Goal: Book appointment/travel/reservation

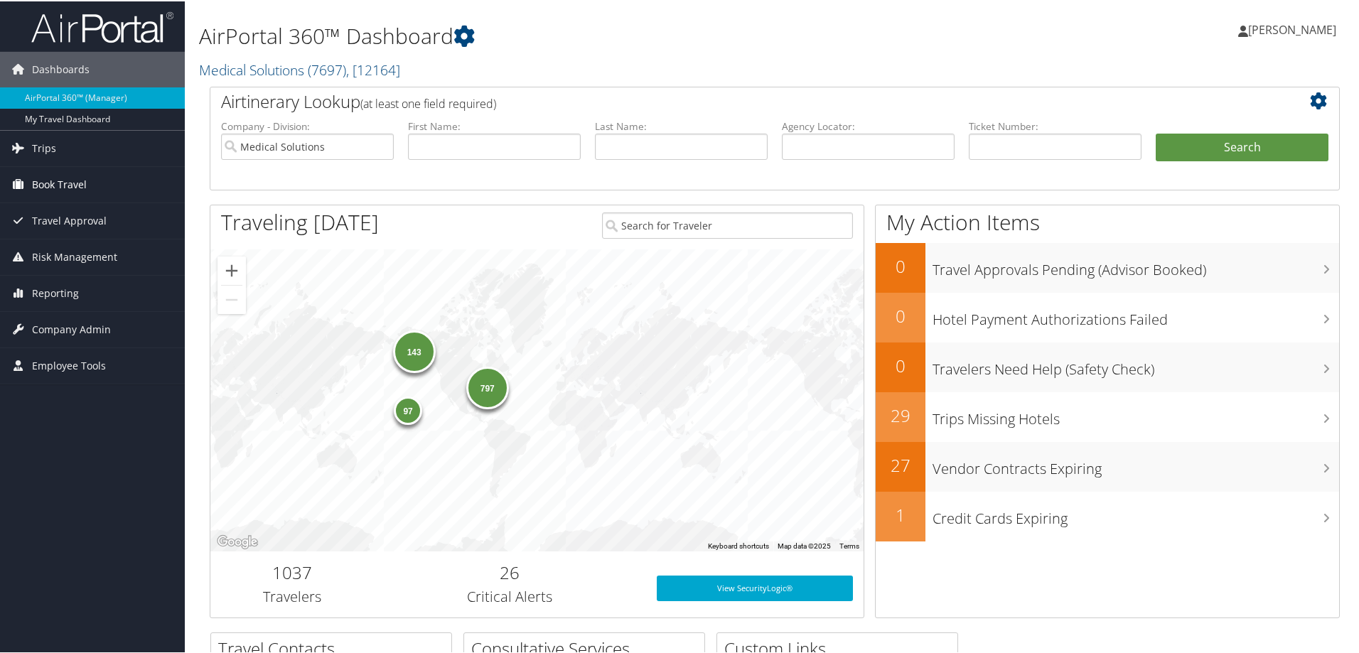
click at [68, 181] on span "Book Travel" at bounding box center [59, 184] width 55 height 36
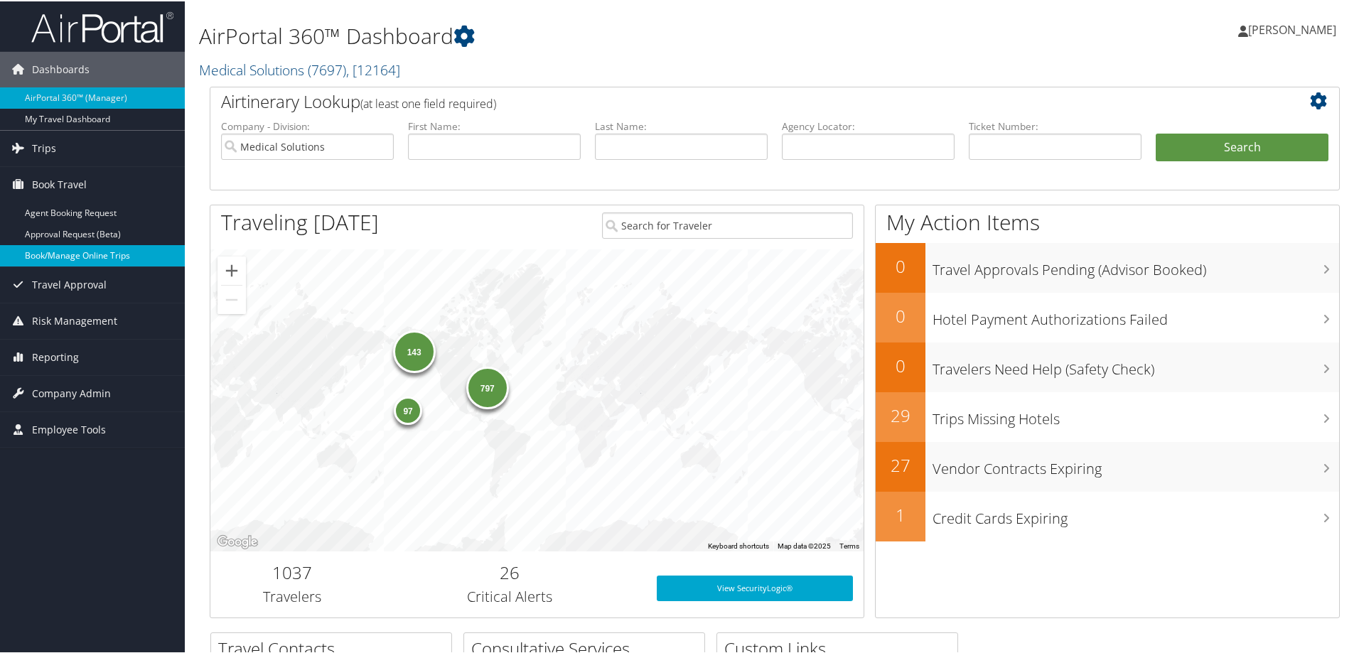
click at [82, 254] on link "Book/Manage Online Trips" at bounding box center [92, 254] width 185 height 21
